Goal: Navigation & Orientation: Find specific page/section

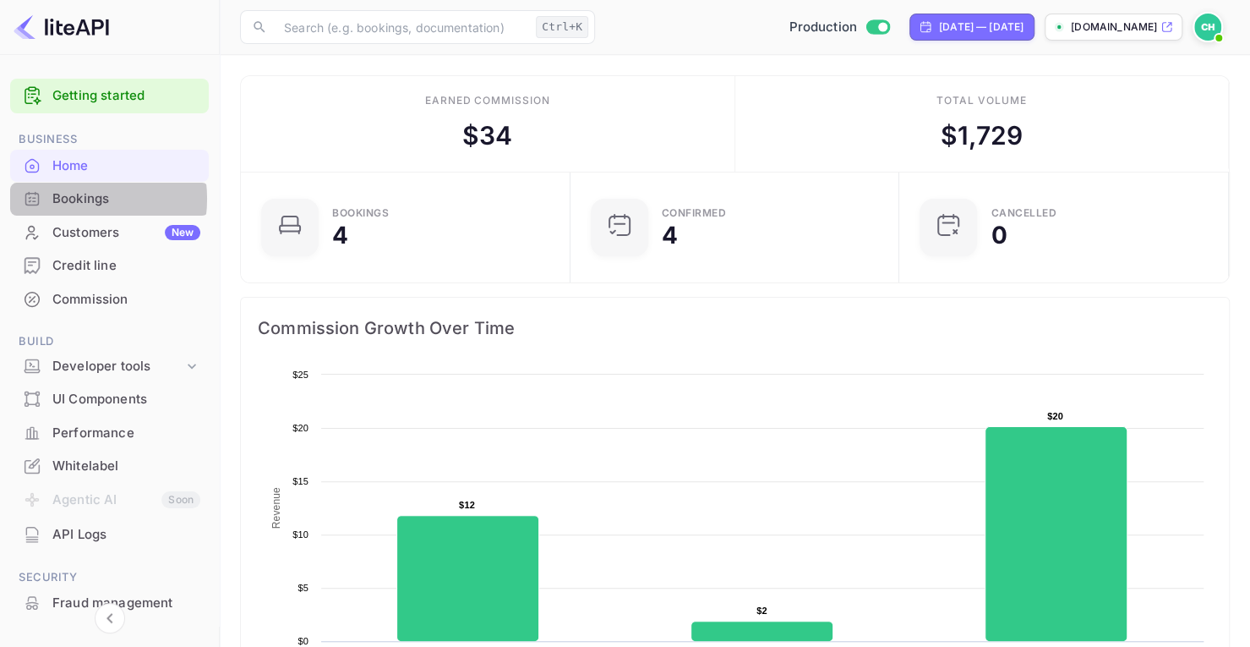
click at [68, 199] on div "Bookings" at bounding box center [126, 198] width 148 height 19
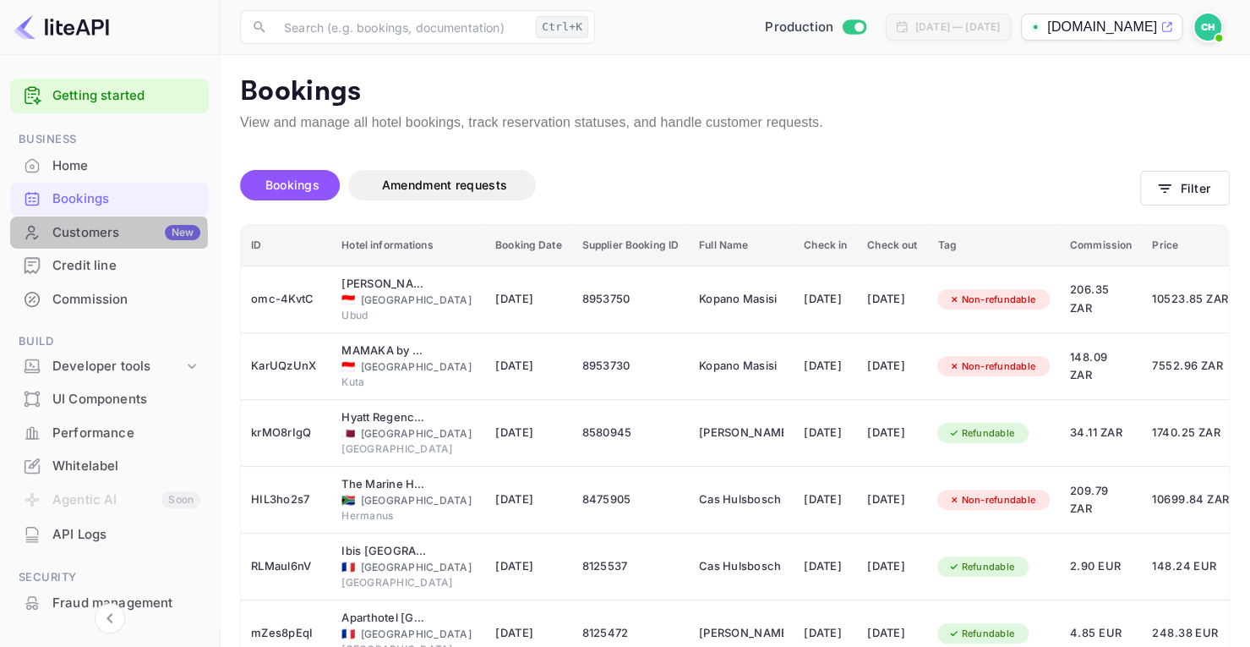
click at [97, 234] on div "Customers New" at bounding box center [126, 232] width 148 height 19
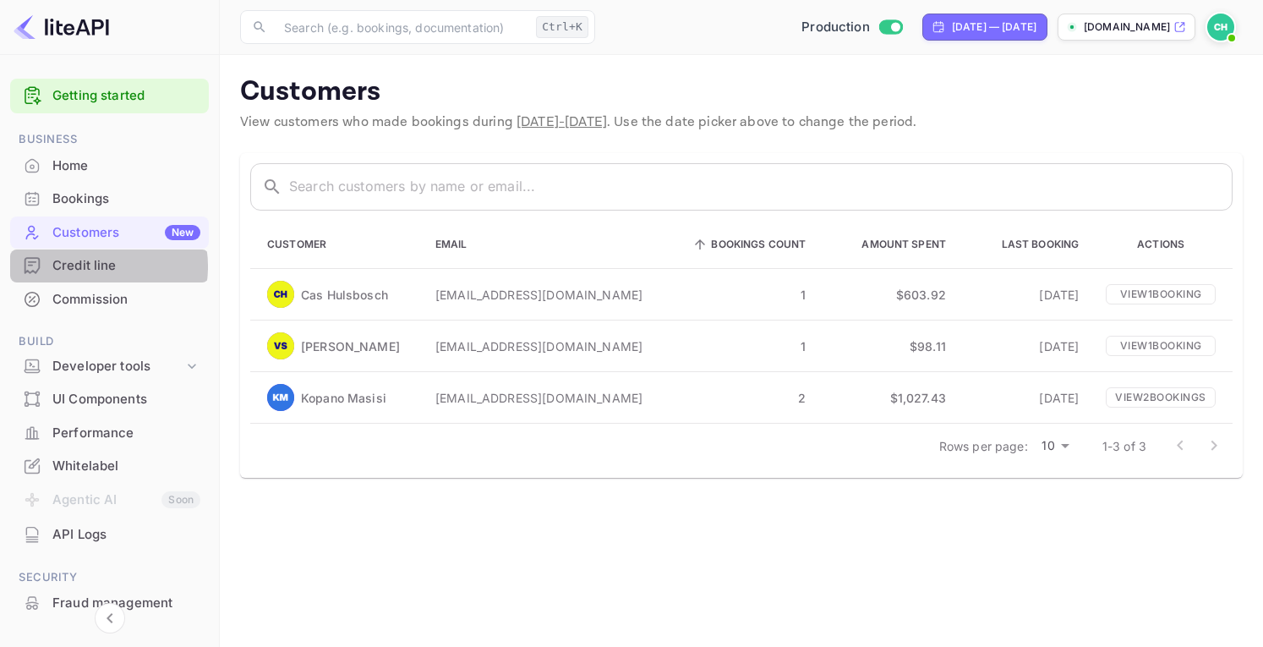
click at [92, 266] on div "Credit line" at bounding box center [126, 265] width 148 height 19
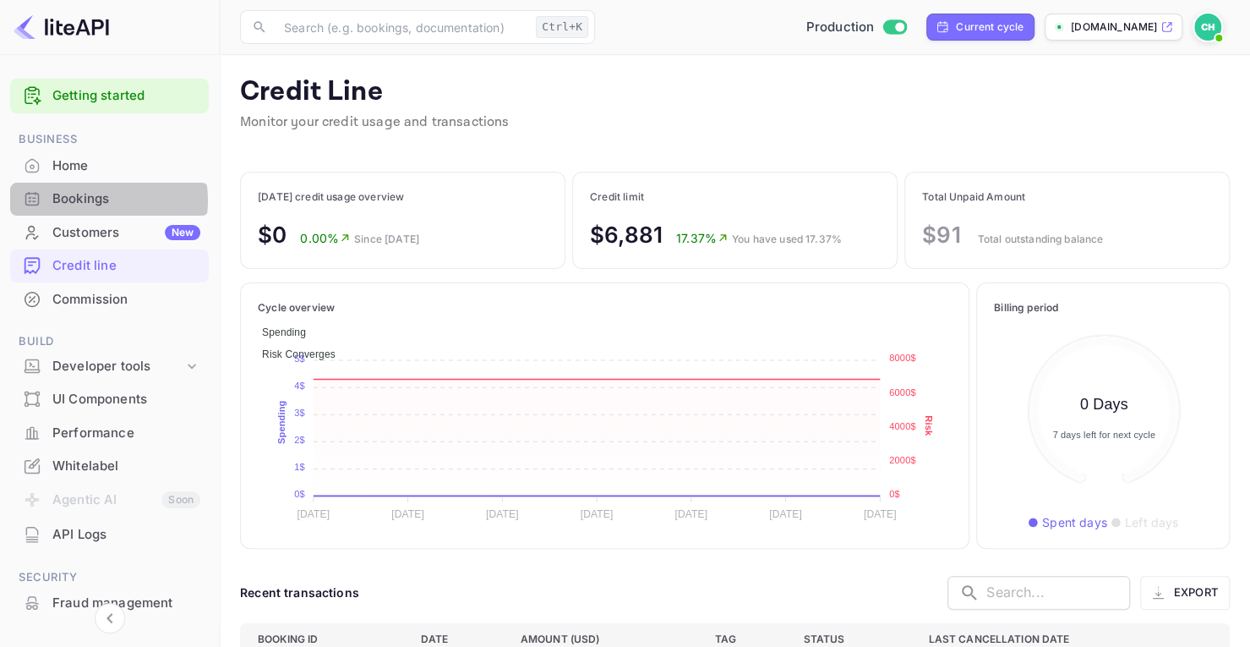
click at [91, 200] on div "Bookings" at bounding box center [126, 198] width 148 height 19
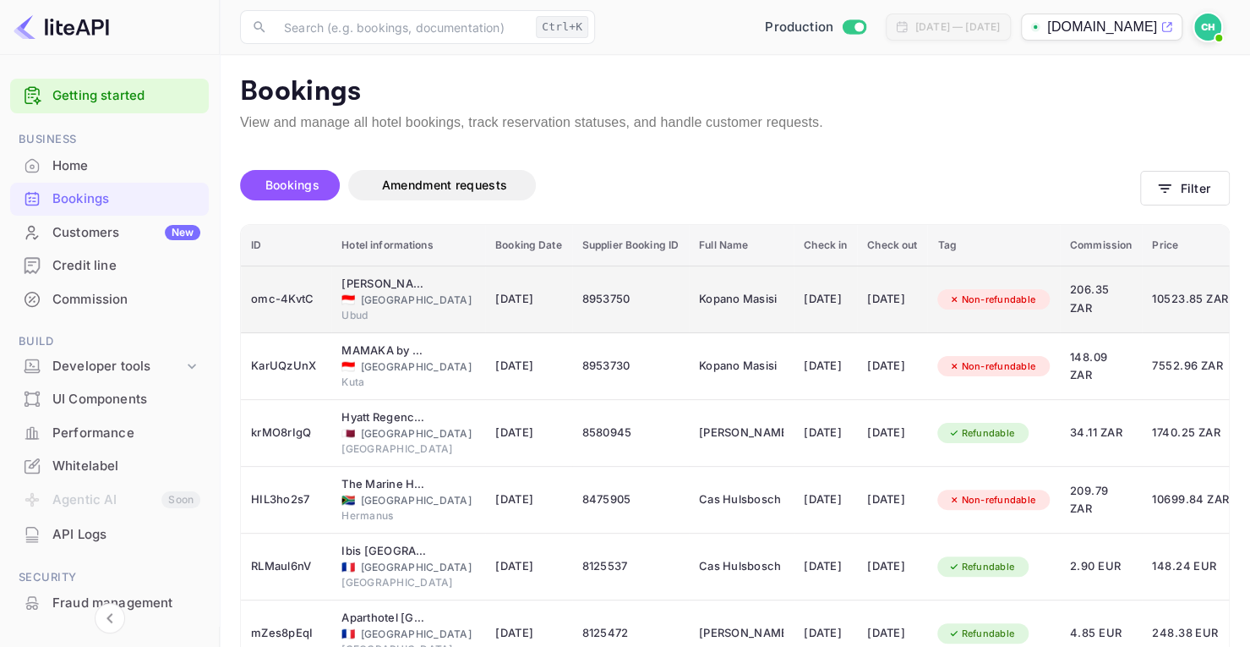
click at [1132, 288] on span "206.35 ZAR" at bounding box center [1101, 299] width 62 height 36
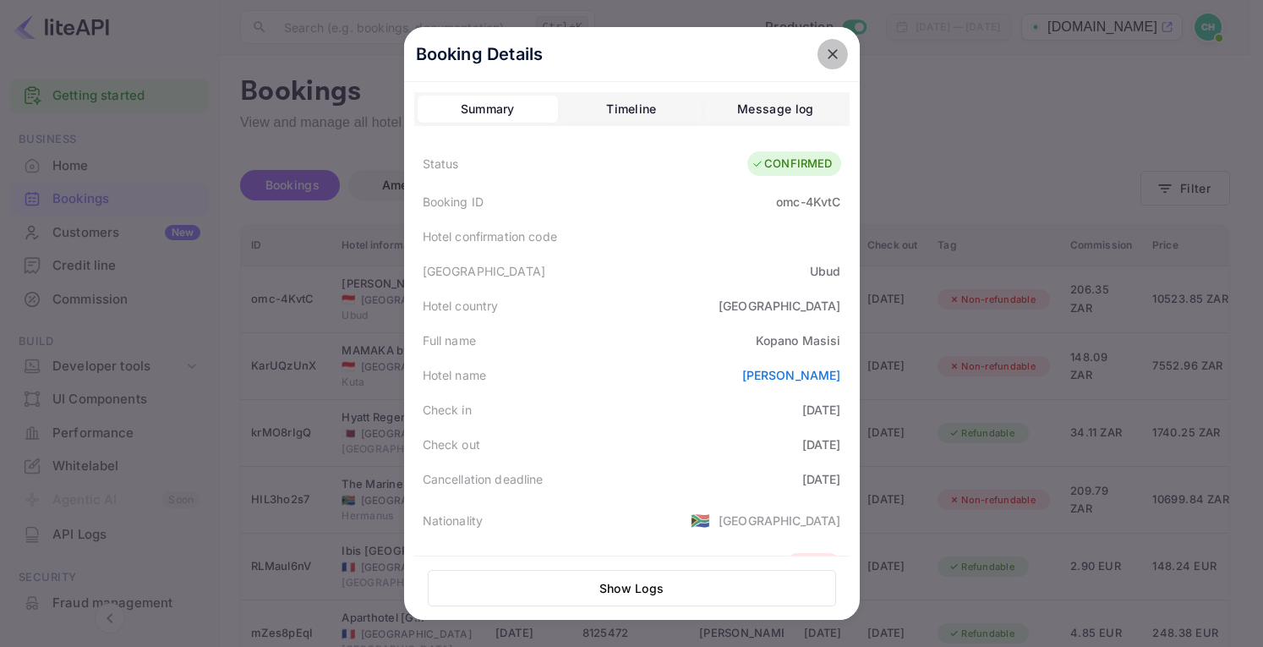
click at [828, 57] on icon "close" at bounding box center [833, 54] width 10 height 10
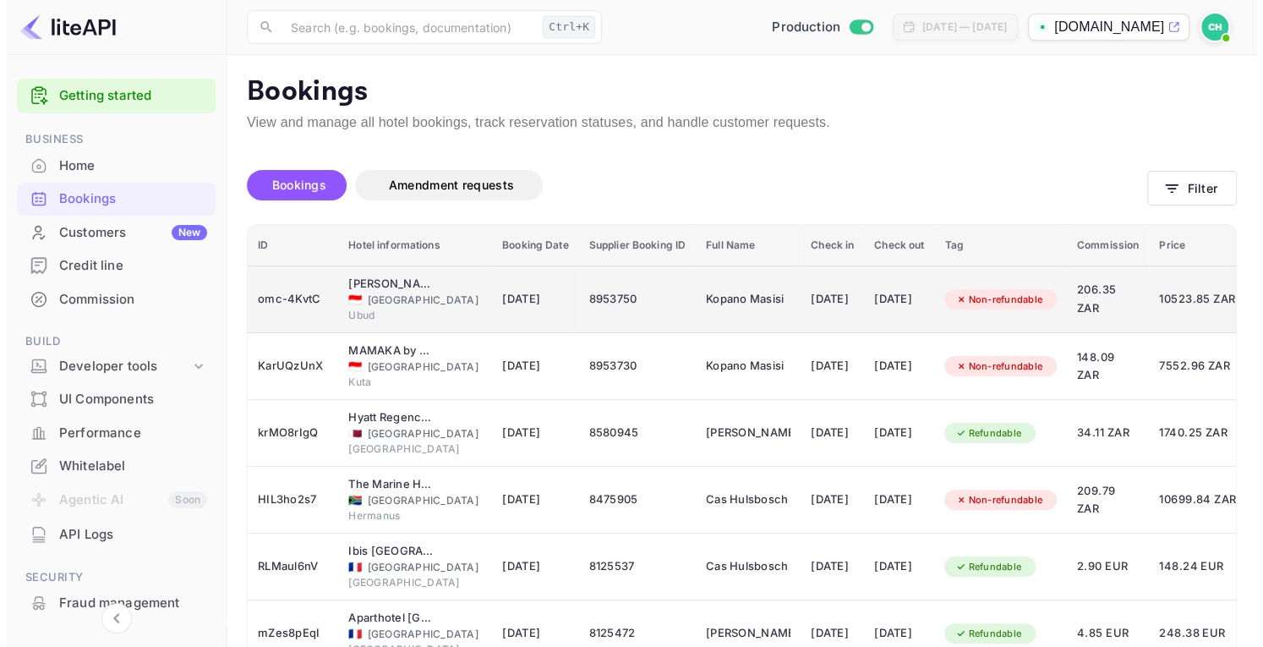
scroll to position [0, 139]
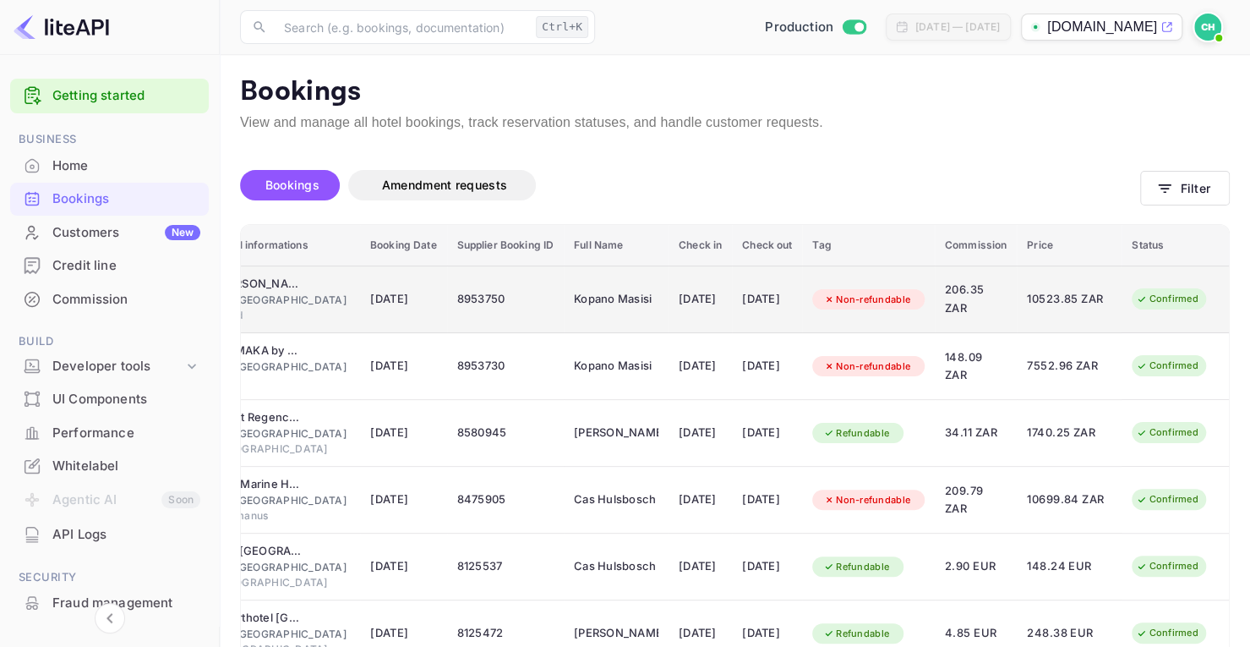
click at [1036, 293] on span "10523.85 ZAR" at bounding box center [1069, 299] width 85 height 19
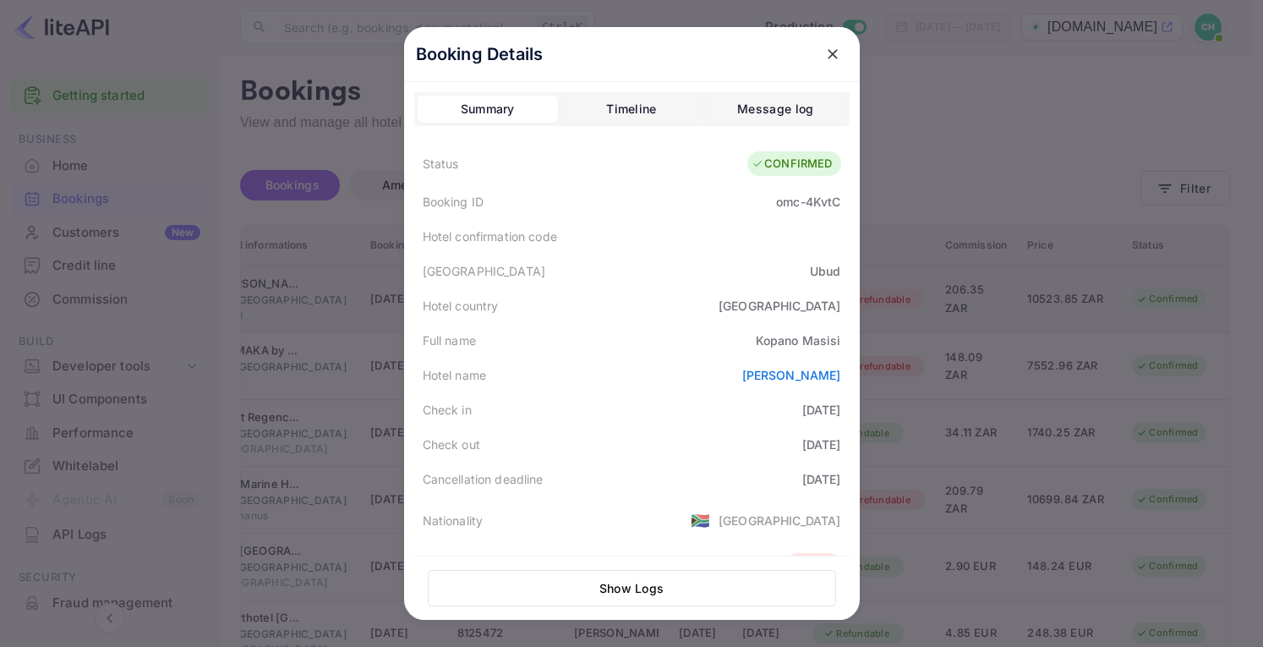
scroll to position [0, 139]
click at [634, 111] on div "Timeline" at bounding box center [631, 109] width 50 height 20
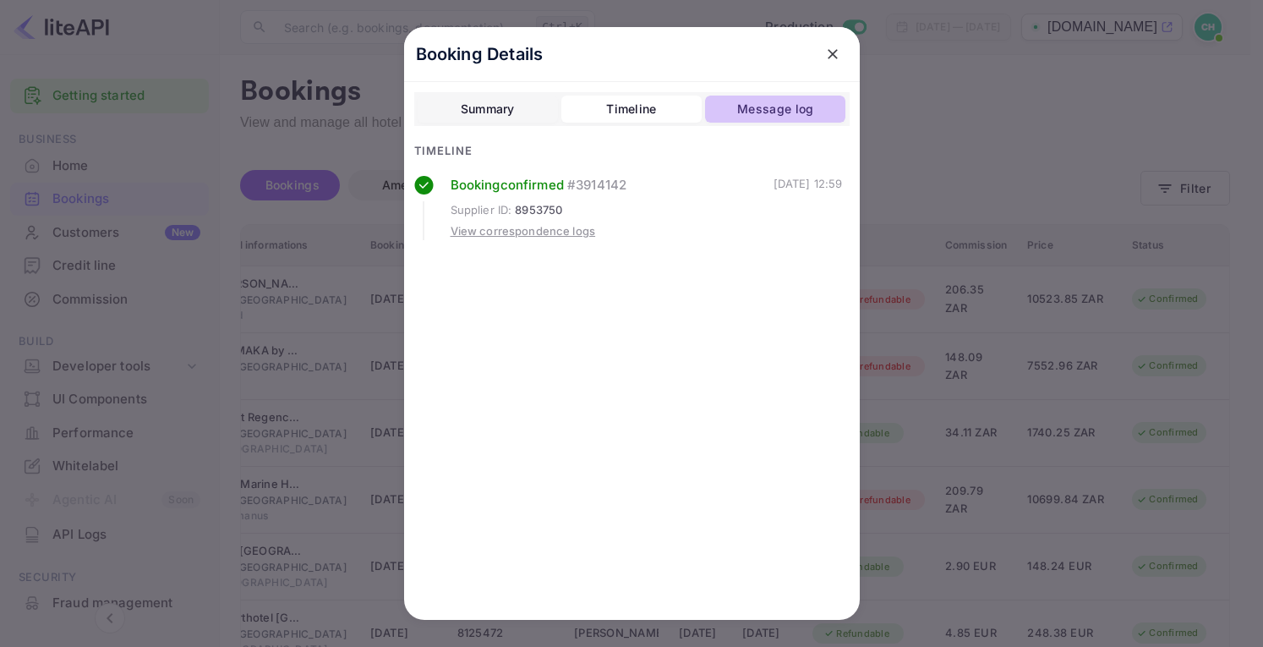
click at [737, 104] on div "Message log" at bounding box center [775, 109] width 76 height 20
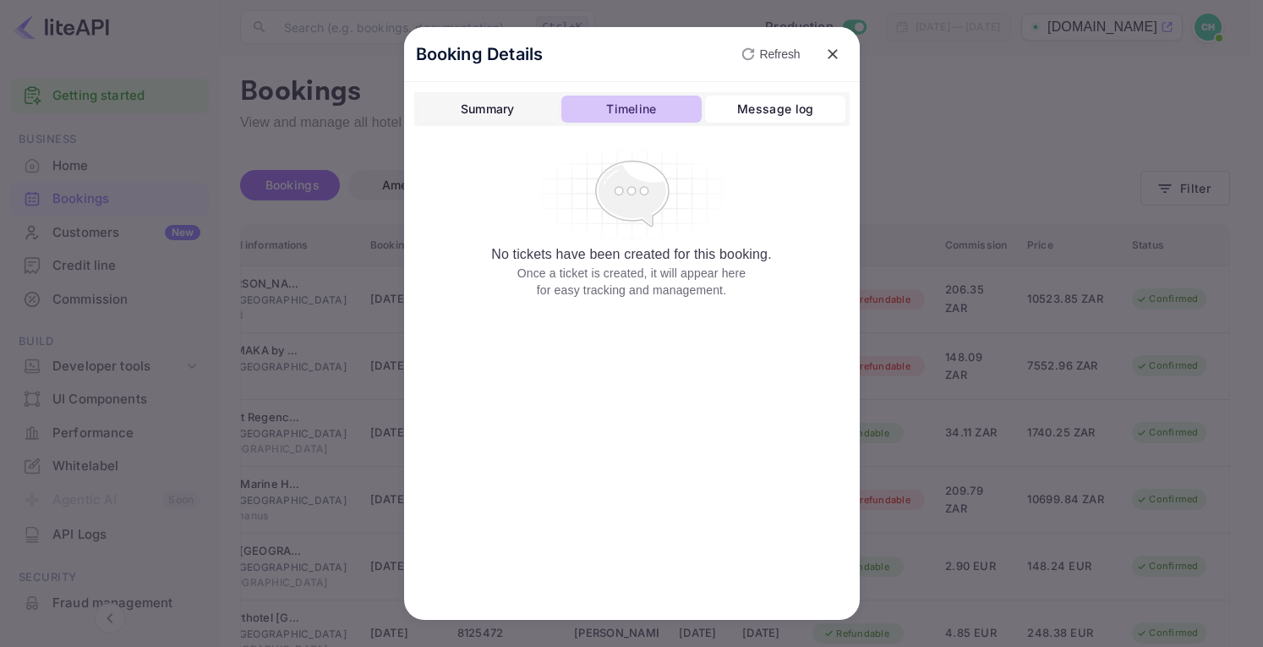
click at [619, 101] on div "Timeline" at bounding box center [631, 109] width 50 height 20
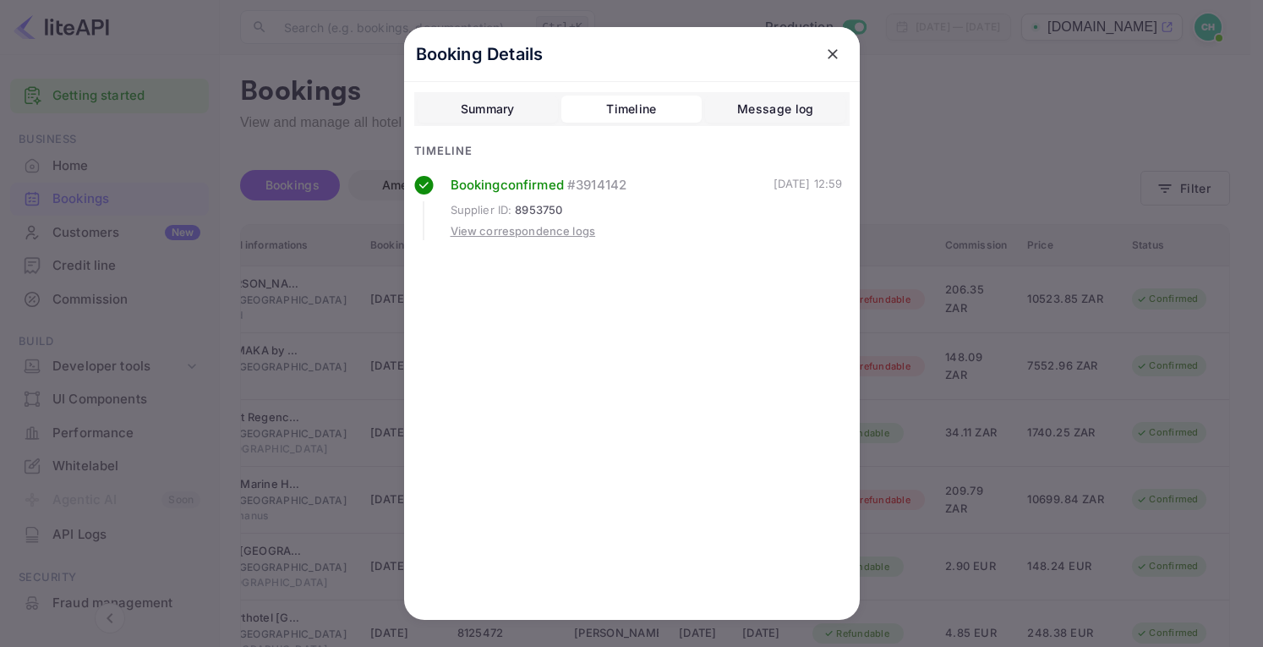
click at [538, 232] on div "View correspondence logs" at bounding box center [523, 231] width 145 height 17
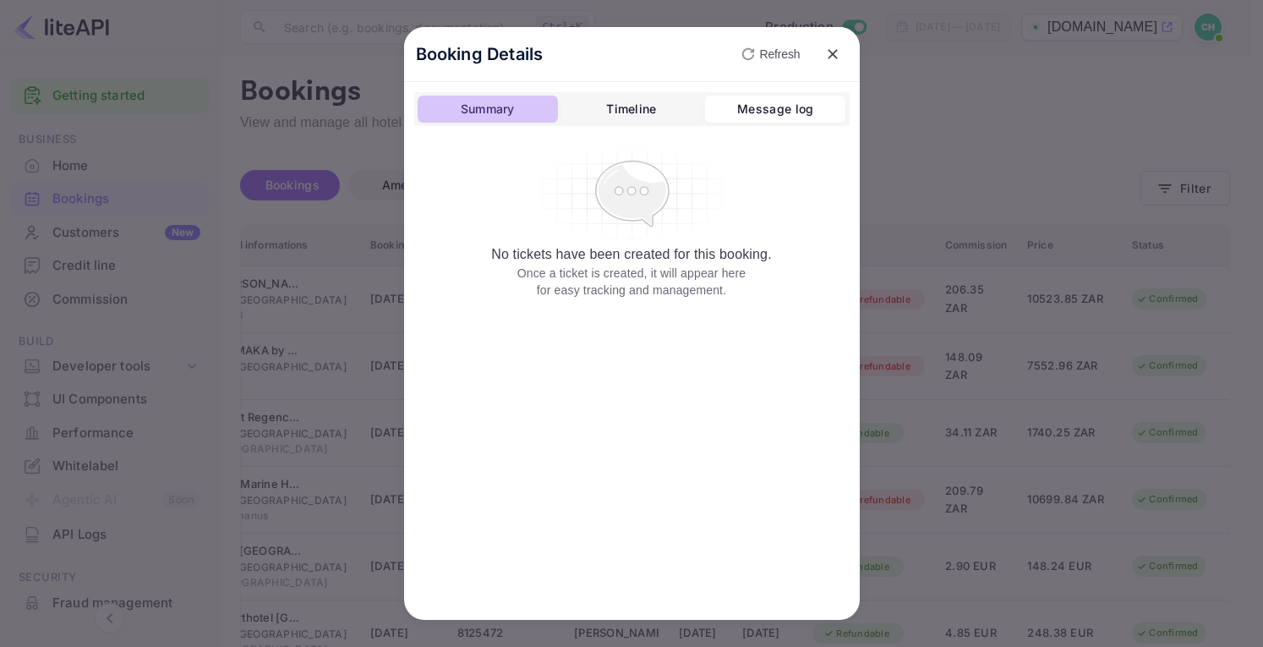
click at [494, 112] on div "Summary" at bounding box center [488, 109] width 54 height 20
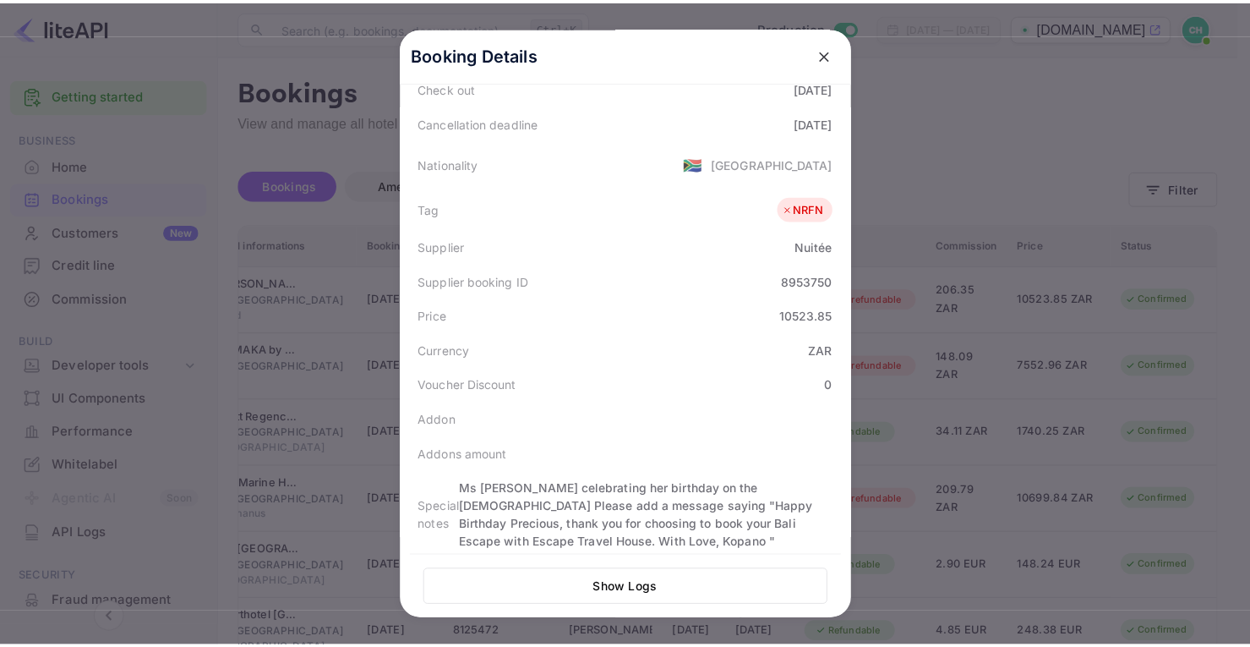
scroll to position [465, 0]
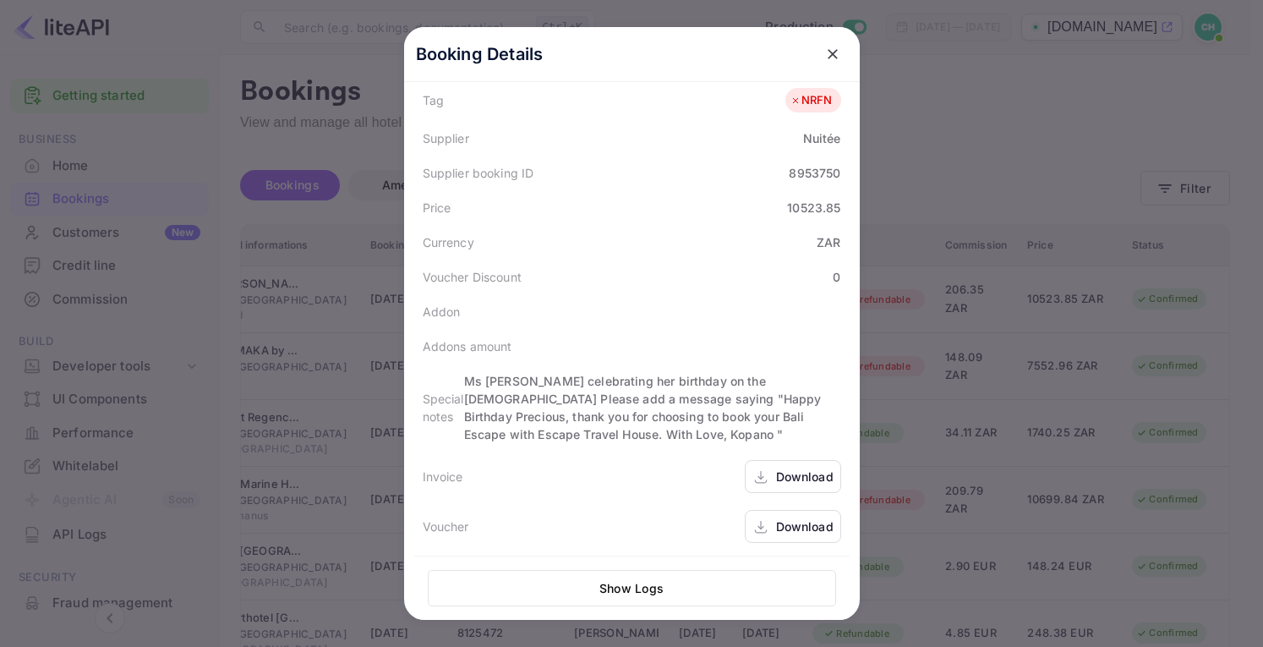
click at [776, 483] on div "Download" at bounding box center [804, 477] width 57 height 18
click at [824, 53] on icon "close" at bounding box center [832, 54] width 17 height 17
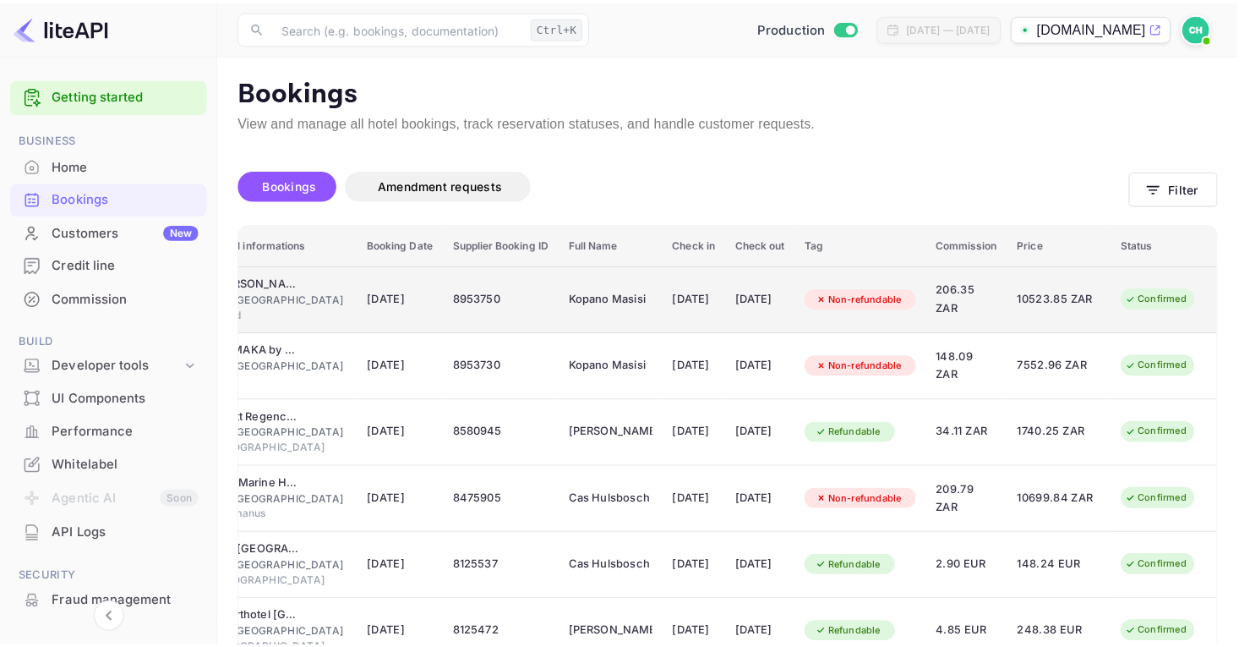
scroll to position [0, 127]
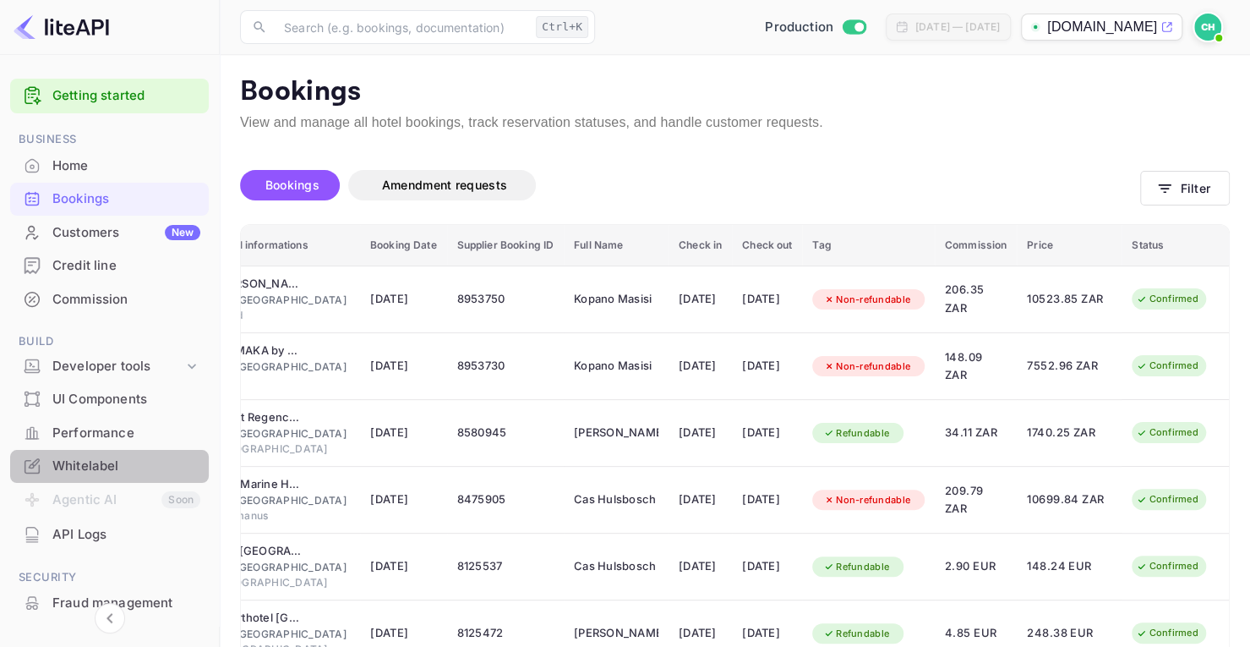
click at [114, 457] on div "Whitelabel" at bounding box center [126, 466] width 148 height 19
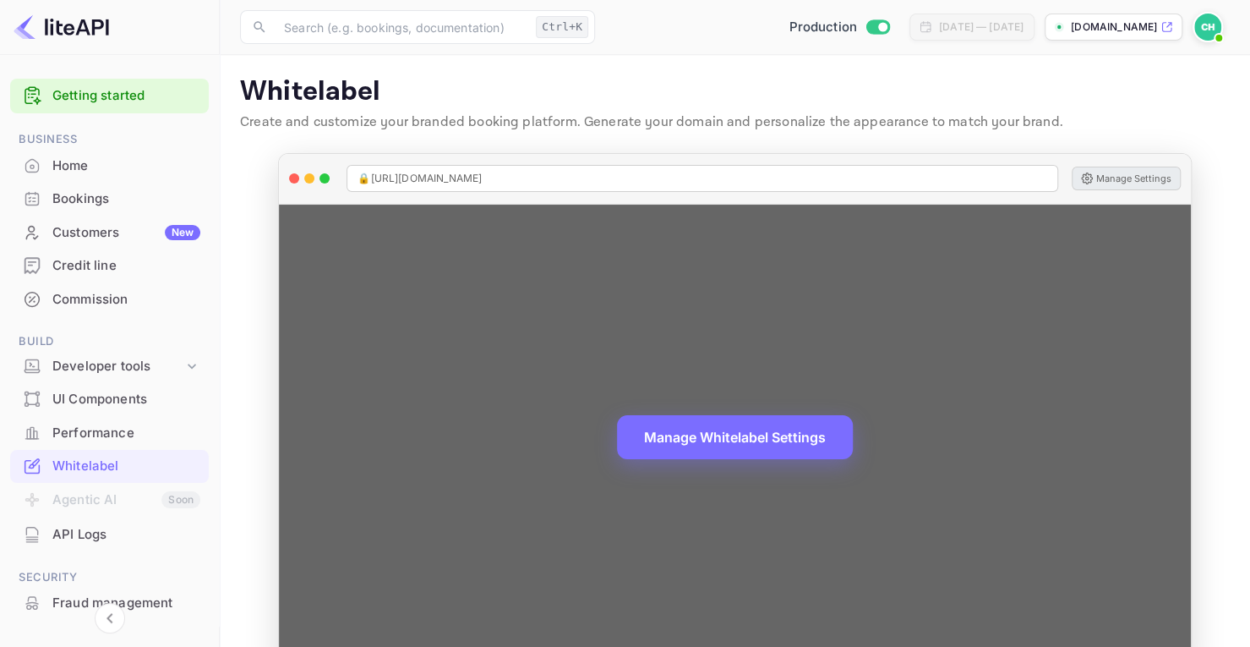
click at [1124, 173] on button "Manage Settings" at bounding box center [1126, 179] width 109 height 24
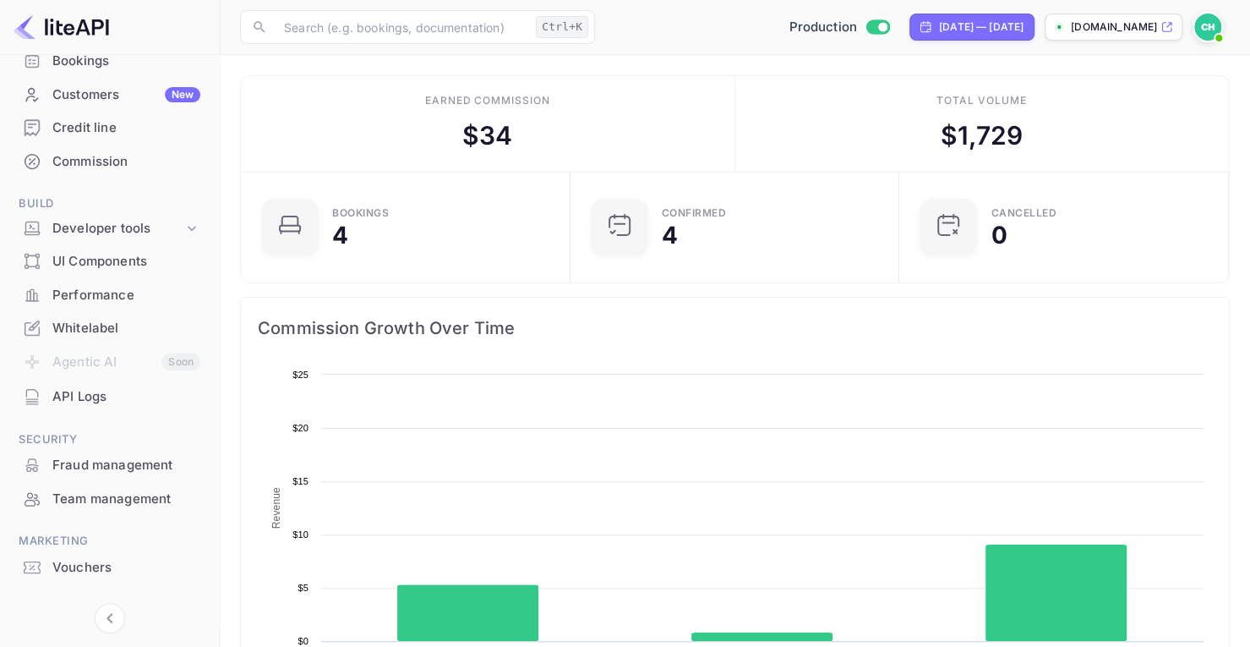
scroll to position [167, 0]
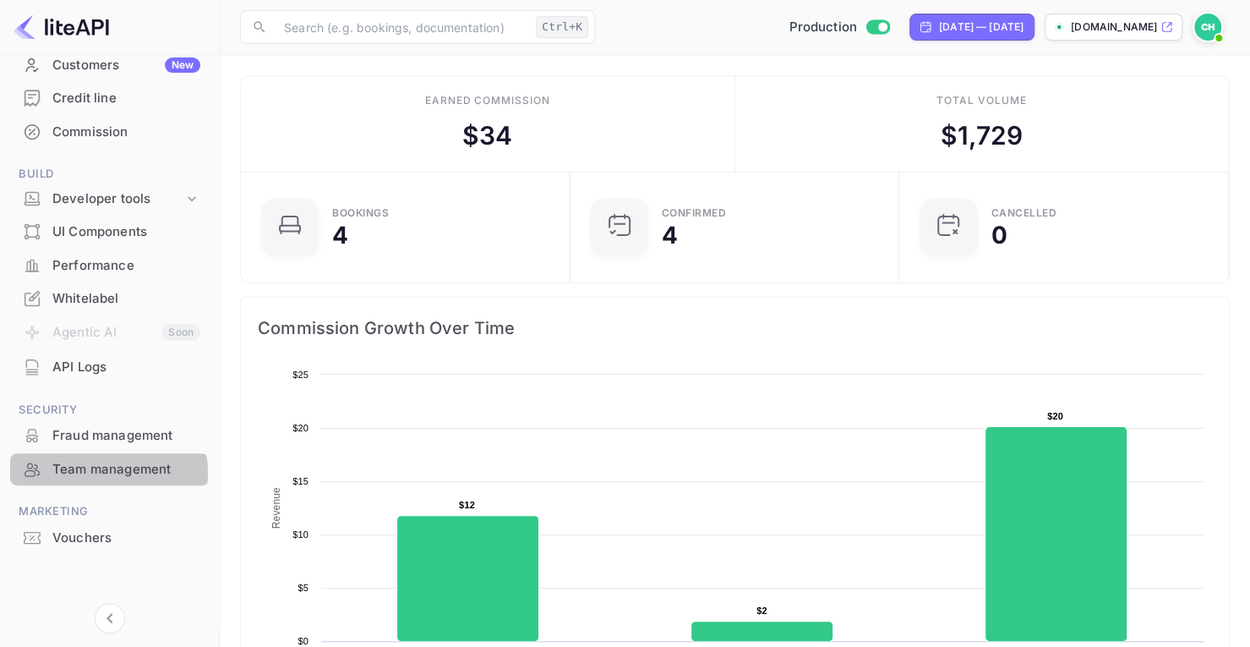
click at [94, 473] on div "Team management" at bounding box center [126, 469] width 148 height 19
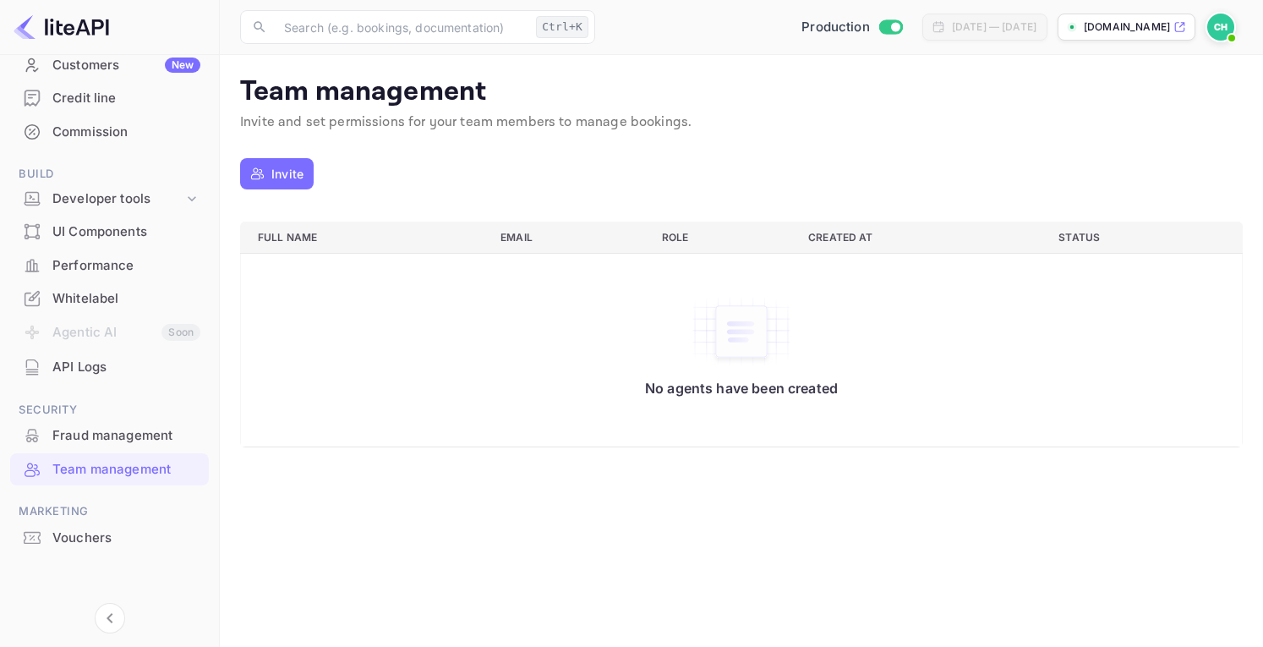
click at [1219, 32] on img at bounding box center [1220, 27] width 27 height 27
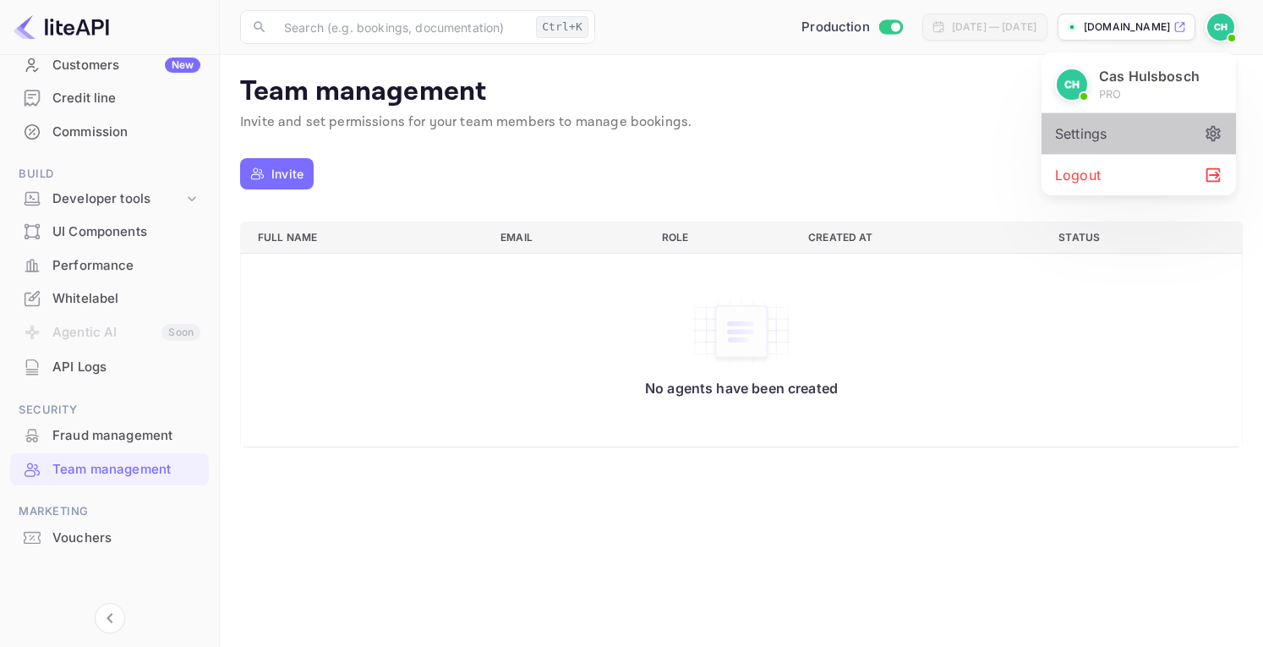
click at [1092, 132] on div "Settings" at bounding box center [1139, 133] width 194 height 41
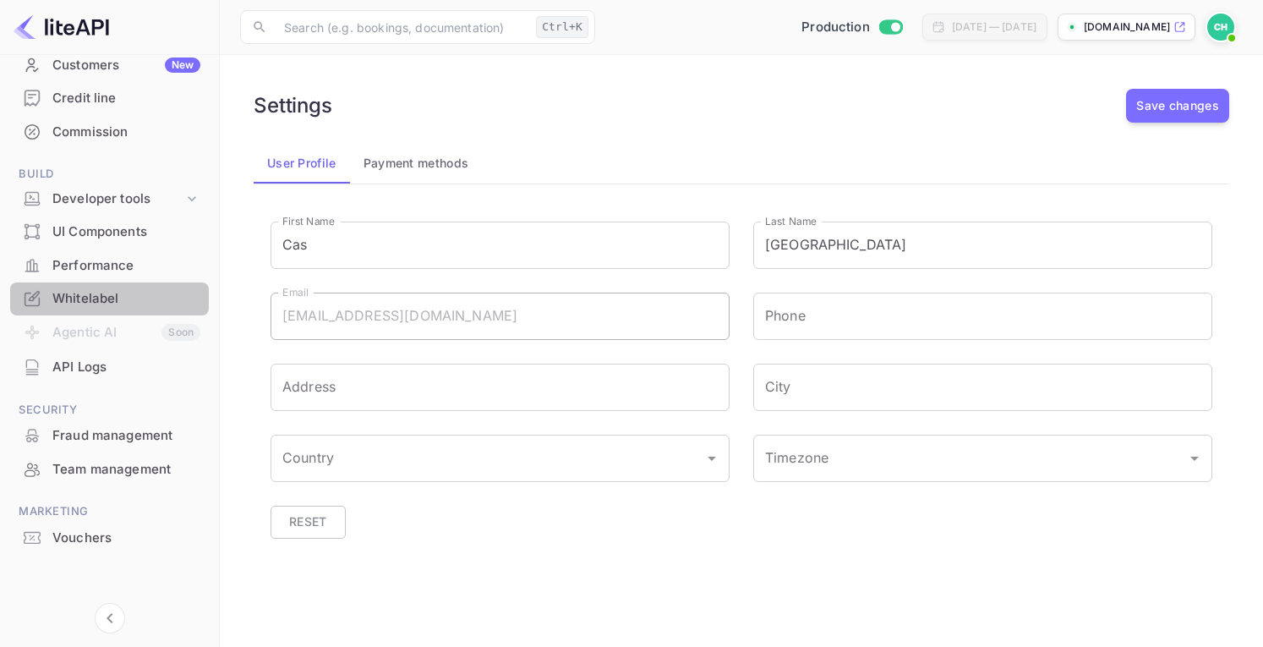
click at [123, 302] on div "Whitelabel" at bounding box center [126, 298] width 148 height 19
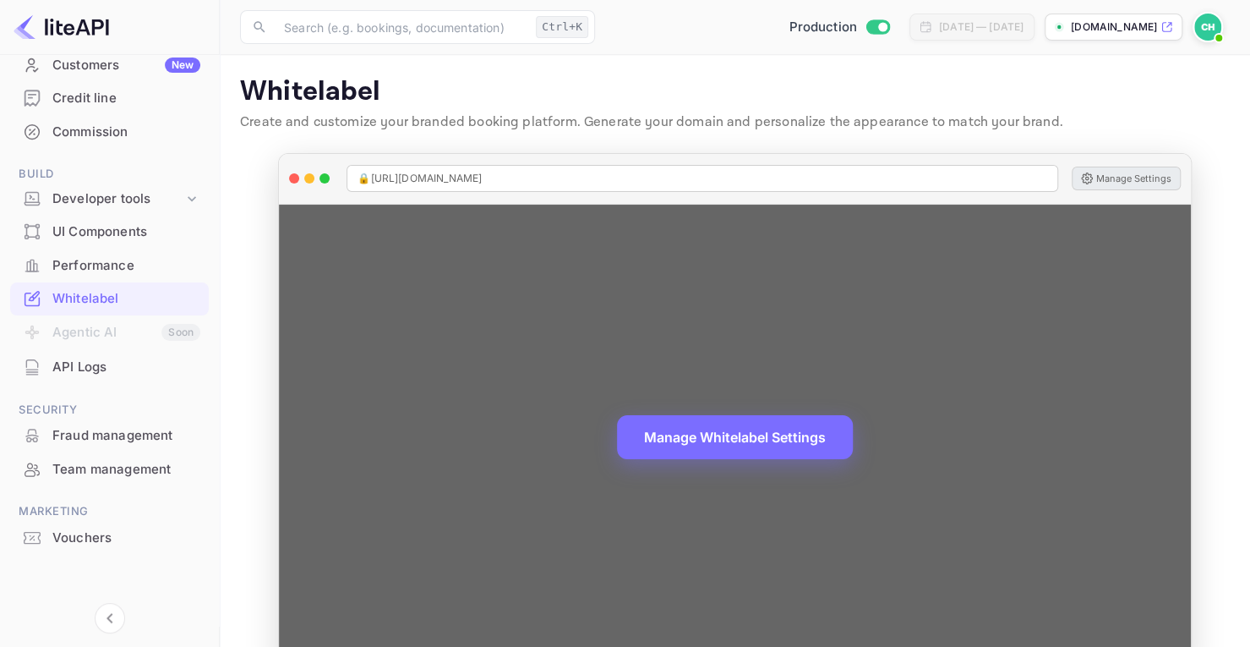
click at [1116, 176] on button "Manage Settings" at bounding box center [1126, 179] width 109 height 24
